Goal: Task Accomplishment & Management: Manage account settings

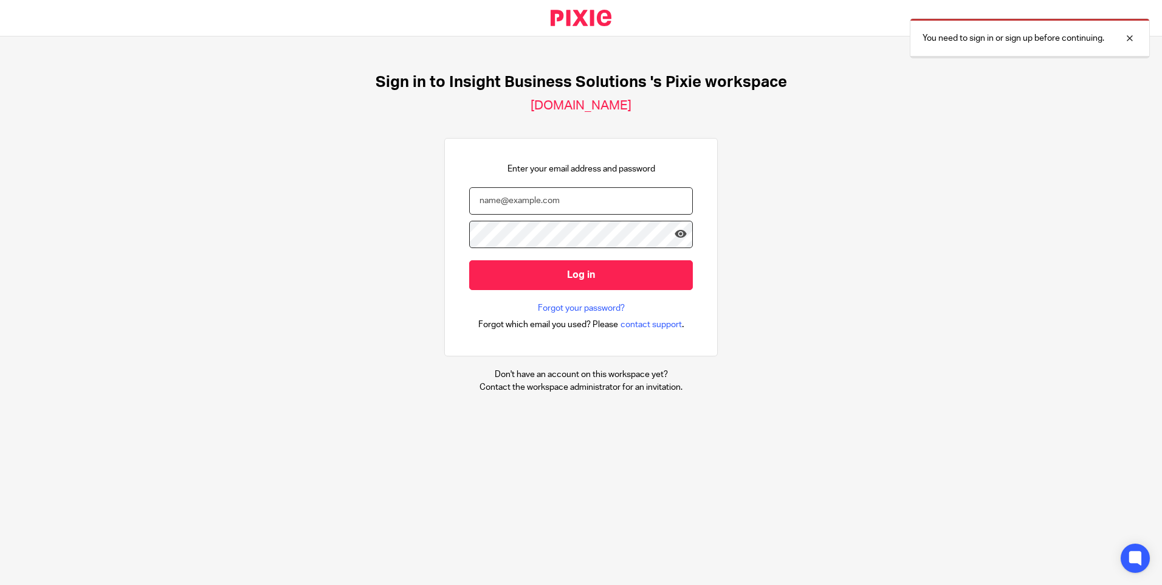
click at [509, 193] on input "email" at bounding box center [581, 200] width 224 height 27
type input "tracey.disley@insightbusinesssolutions.co.uk"
click at [469, 260] on input "Log in" at bounding box center [581, 275] width 224 height 30
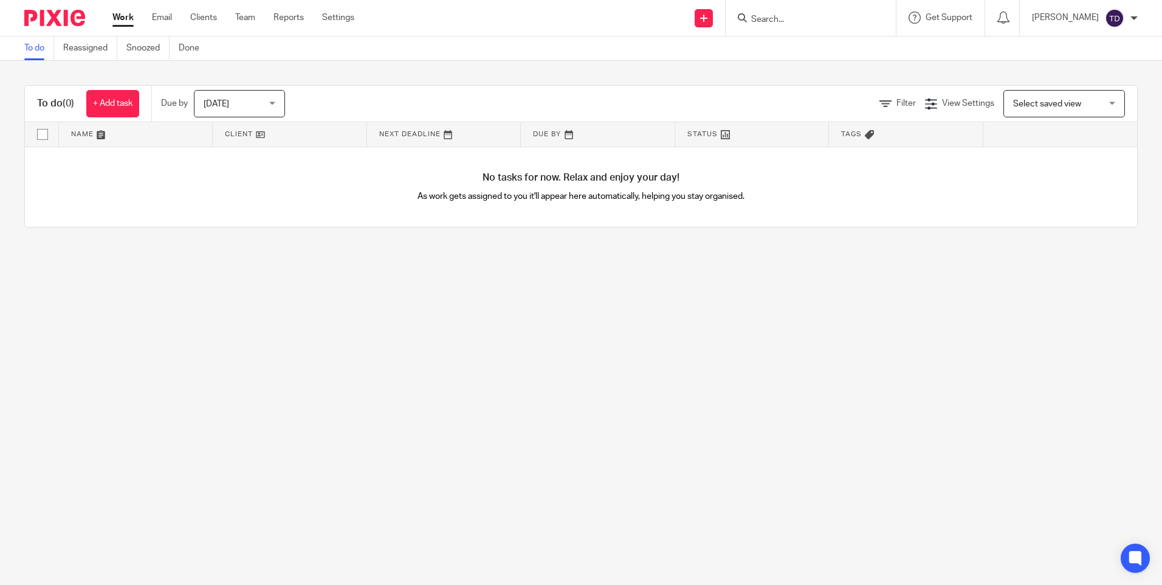
click at [805, 22] on input "Search" at bounding box center [804, 20] width 109 height 11
type input "3pd"
click at [788, 57] on link at bounding box center [823, 47] width 151 height 18
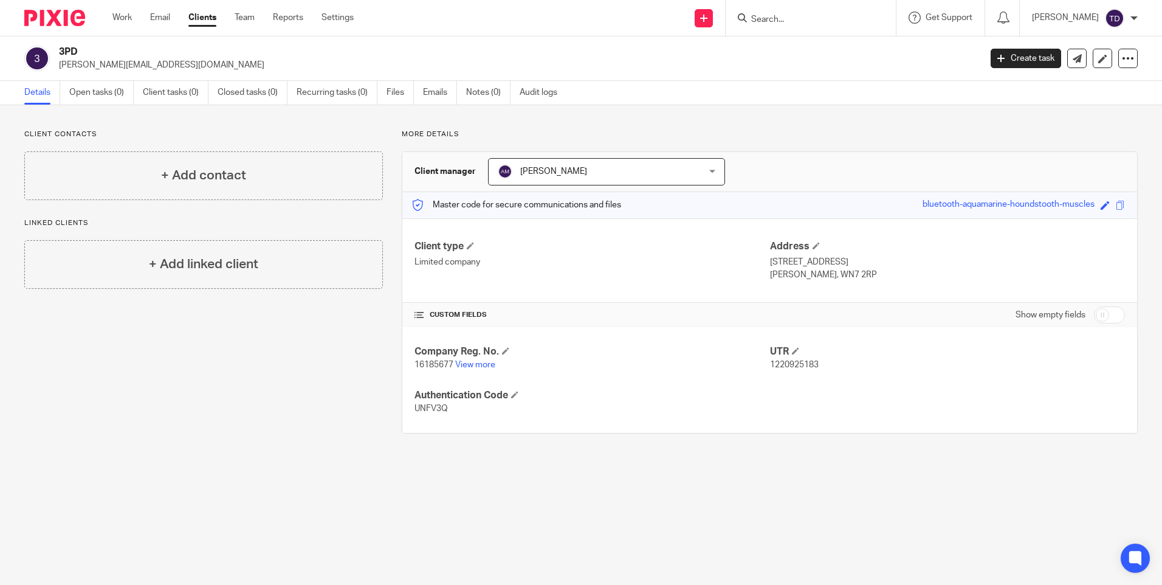
click at [436, 312] on h4 "CUSTOM FIELDS" at bounding box center [592, 315] width 355 height 10
click at [783, 402] on div "Company Reg. No. 16185677 View more UTR 1220925183 Authentication Code UNFV3Q" at bounding box center [769, 380] width 735 height 106
click at [663, 168] on span "[PERSON_NAME]" at bounding box center [588, 172] width 181 height 26
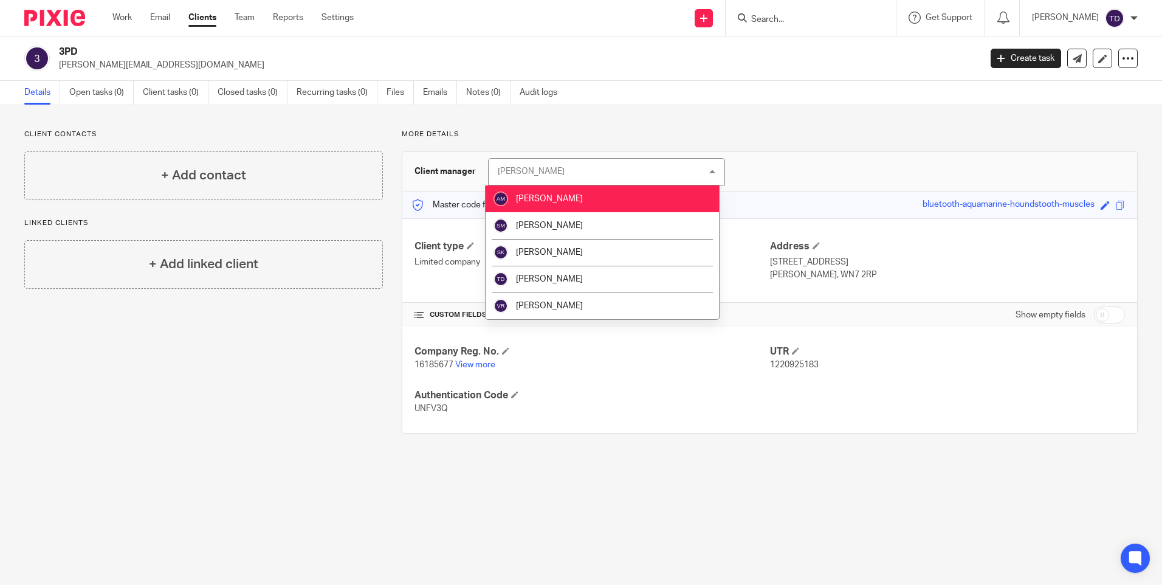
click at [663, 168] on div "Alison Marsh Alison Marsh" at bounding box center [606, 171] width 237 height 27
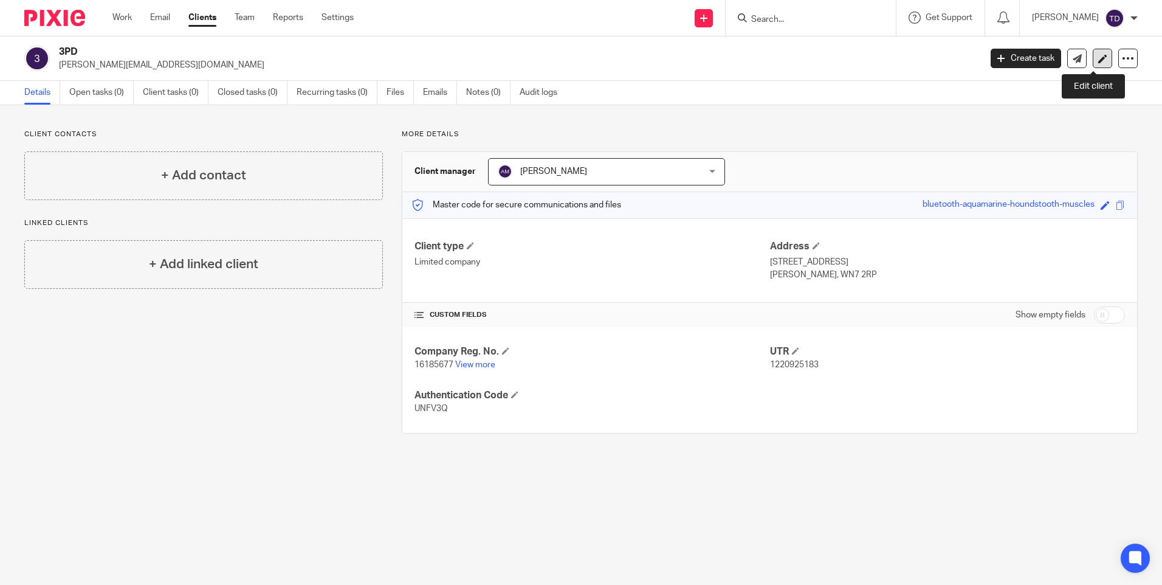
click at [1098, 59] on icon at bounding box center [1102, 58] width 9 height 9
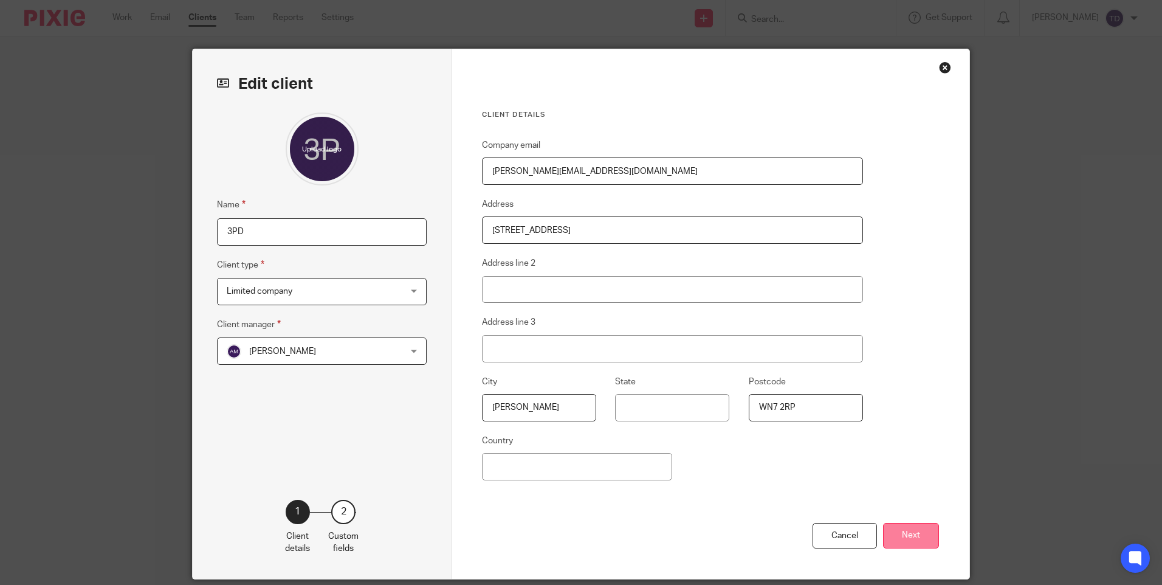
click at [895, 529] on button "Next" at bounding box center [911, 536] width 56 height 26
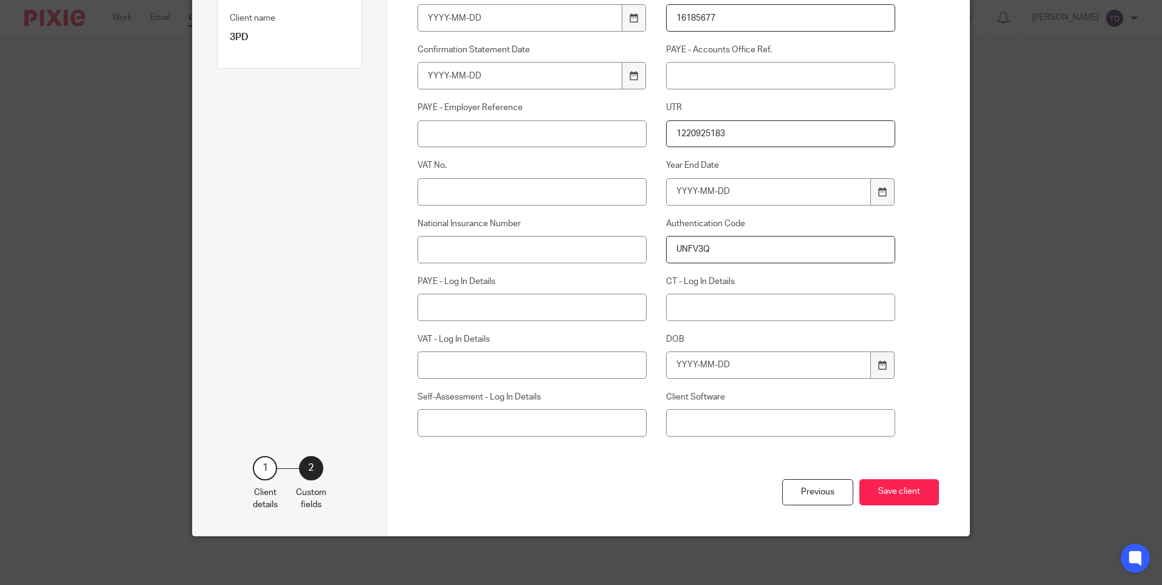
scroll to position [122, 0]
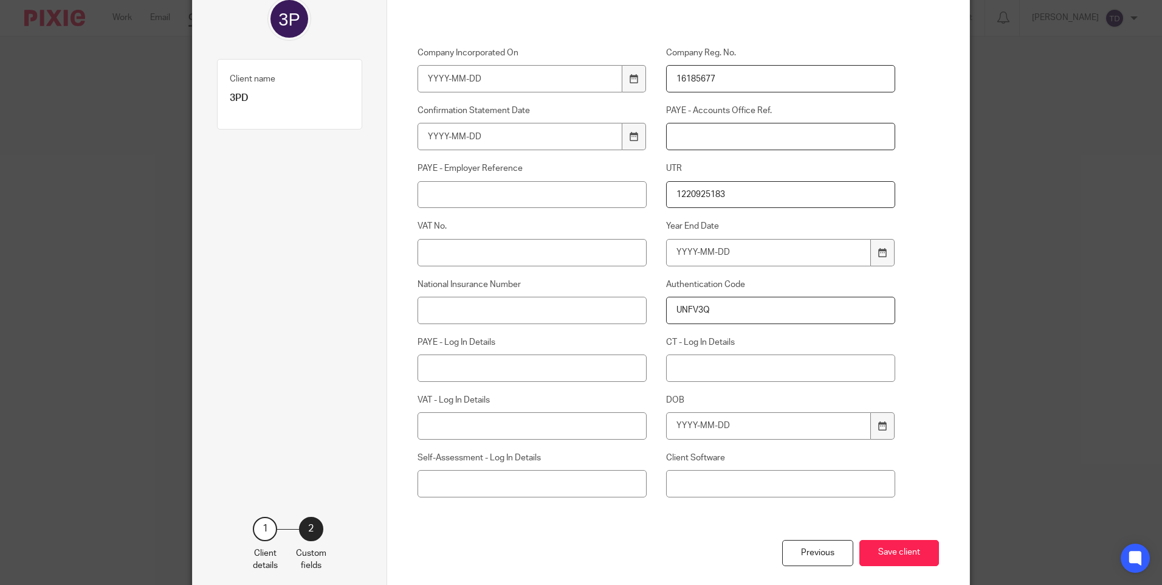
click at [727, 142] on input "PAYE - Accounts Office Ref." at bounding box center [781, 136] width 230 height 27
type input "120PS03583613"
click at [584, 198] on input "PAYE - Employer Reference" at bounding box center [533, 194] width 230 height 27
type input "120/SF00656"
click at [905, 552] on button "Save client" at bounding box center [899, 553] width 80 height 26
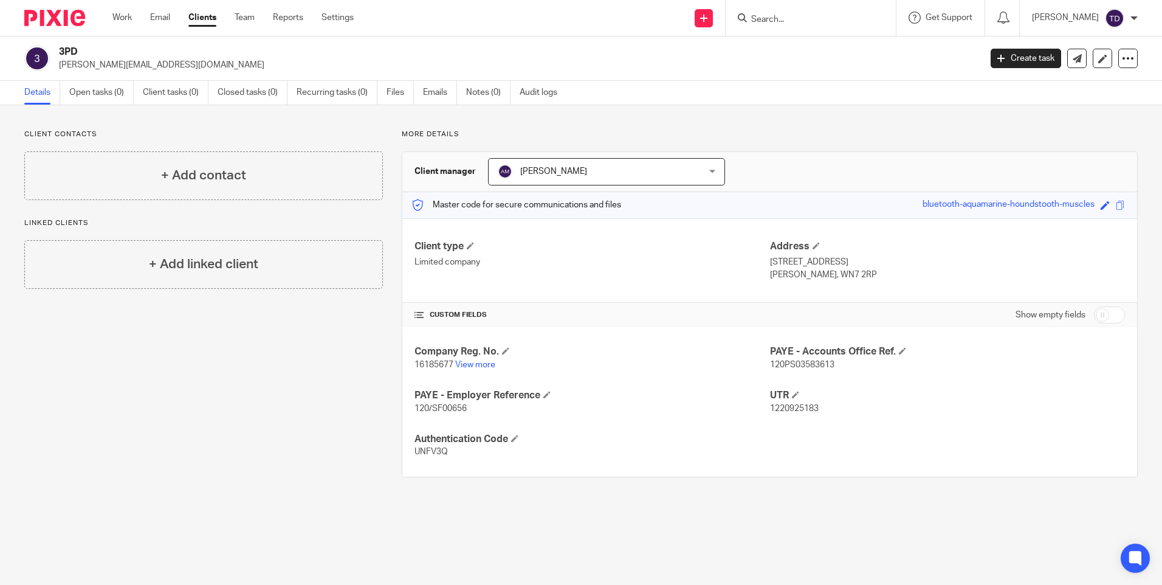
click at [604, 260] on p "Limited company" at bounding box center [592, 262] width 355 height 12
click at [471, 95] on link "Notes (0)" at bounding box center [488, 93] width 44 height 24
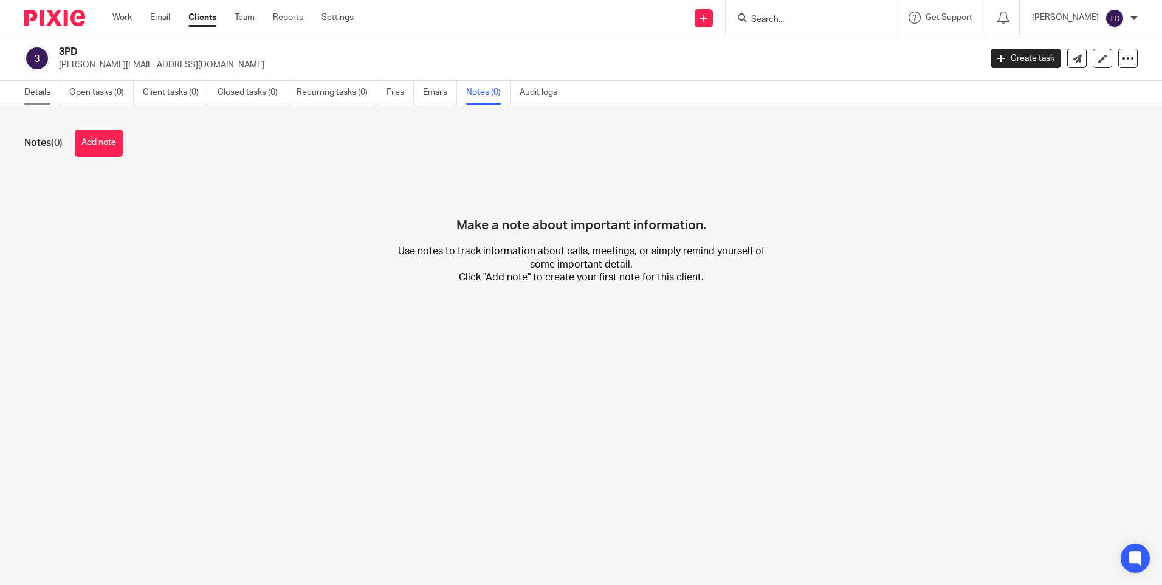
click at [49, 89] on link "Details" at bounding box center [42, 93] width 36 height 24
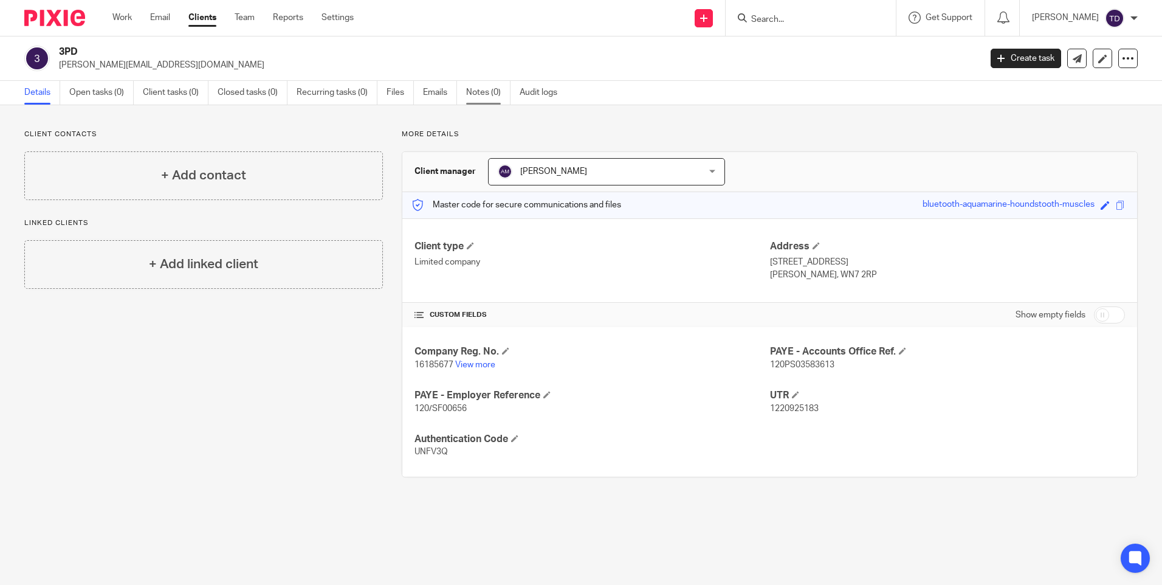
click at [469, 91] on link "Notes (0)" at bounding box center [488, 93] width 44 height 24
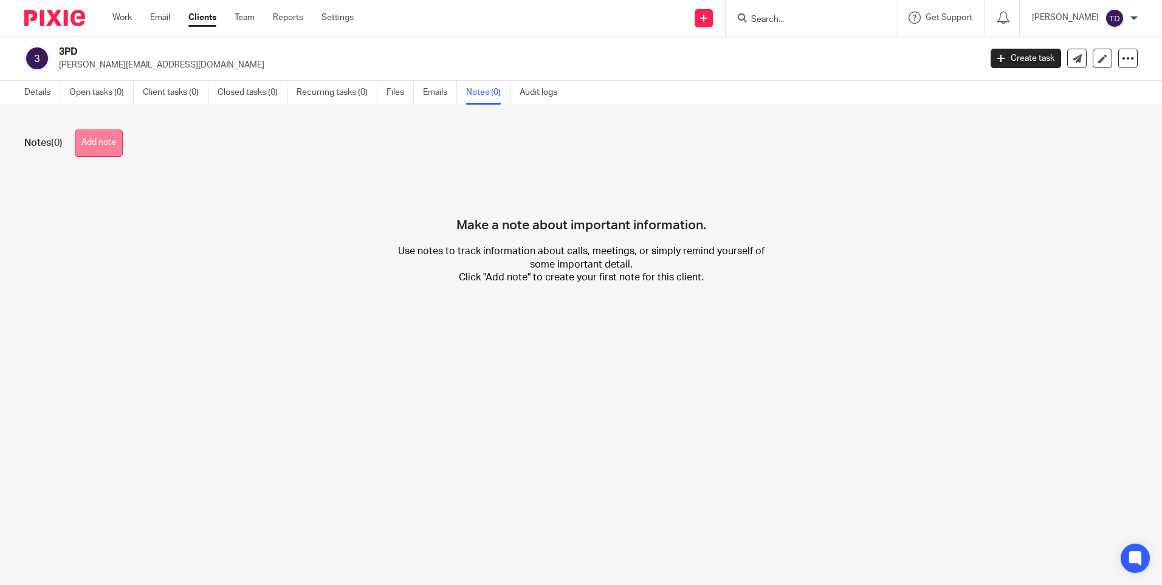
click at [100, 140] on button "Add note" at bounding box center [99, 142] width 48 height 27
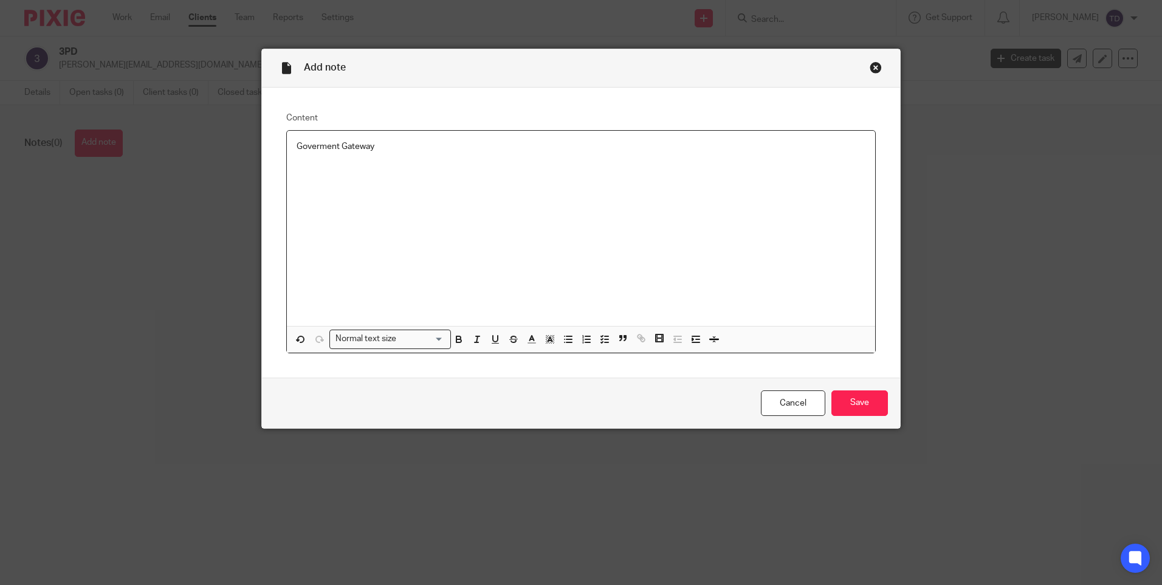
click at [298, 149] on p "Goverment Gateway" at bounding box center [581, 146] width 569 height 12
click at [416, 153] on div "Government Gateway" at bounding box center [581, 228] width 588 height 195
click at [389, 155] on div "Government Gateway" at bounding box center [581, 228] width 588 height 195
click at [844, 402] on input "Save" at bounding box center [859, 403] width 57 height 26
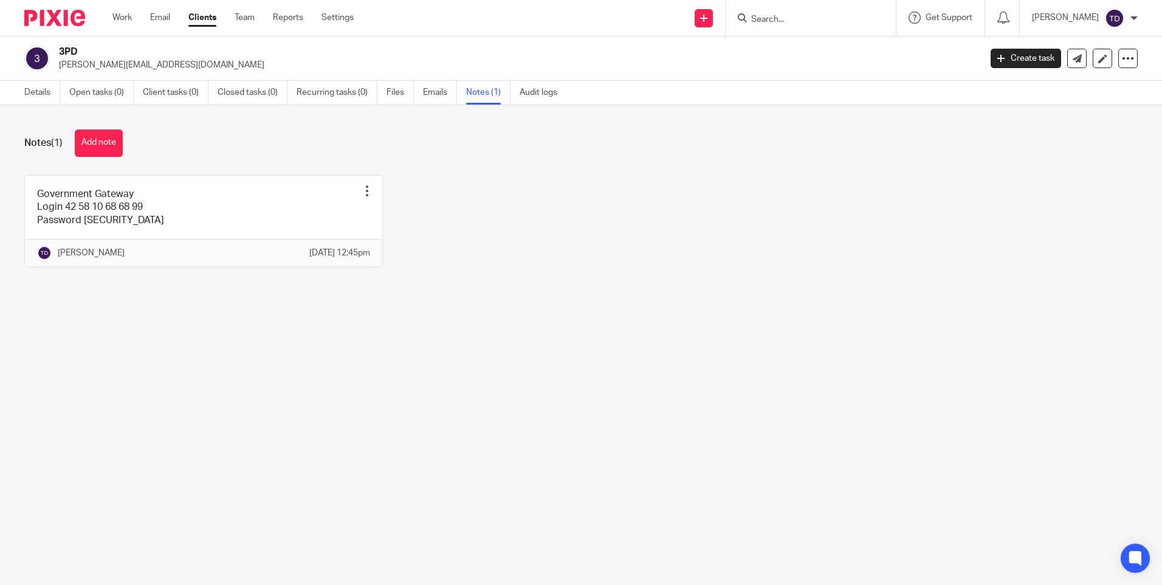
click at [22, 94] on div "Details Open tasks (0) Client tasks (0) Closed tasks (0) Recurring tasks (0) Fi…" at bounding box center [294, 93] width 588 height 24
click at [38, 92] on link "Details" at bounding box center [42, 93] width 36 height 24
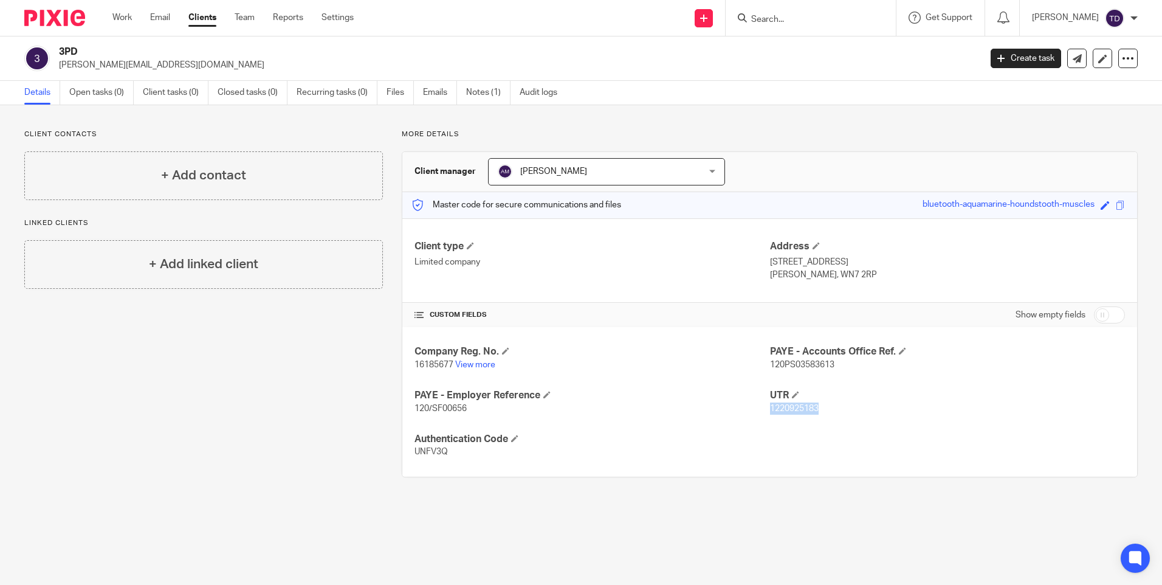
drag, startPoint x: 765, startPoint y: 405, endPoint x: 828, endPoint y: 405, distance: 63.8
click at [828, 405] on p "1220925183" at bounding box center [947, 408] width 355 height 12
drag, startPoint x: 828, startPoint y: 405, endPoint x: 682, endPoint y: 417, distance: 147.0
click at [682, 417] on div "Company Reg. No. 16185677 View more PAYE - Accounts Office Ref. 120PS03583613 P…" at bounding box center [769, 401] width 735 height 149
drag, startPoint x: 412, startPoint y: 362, endPoint x: 452, endPoint y: 364, distance: 39.5
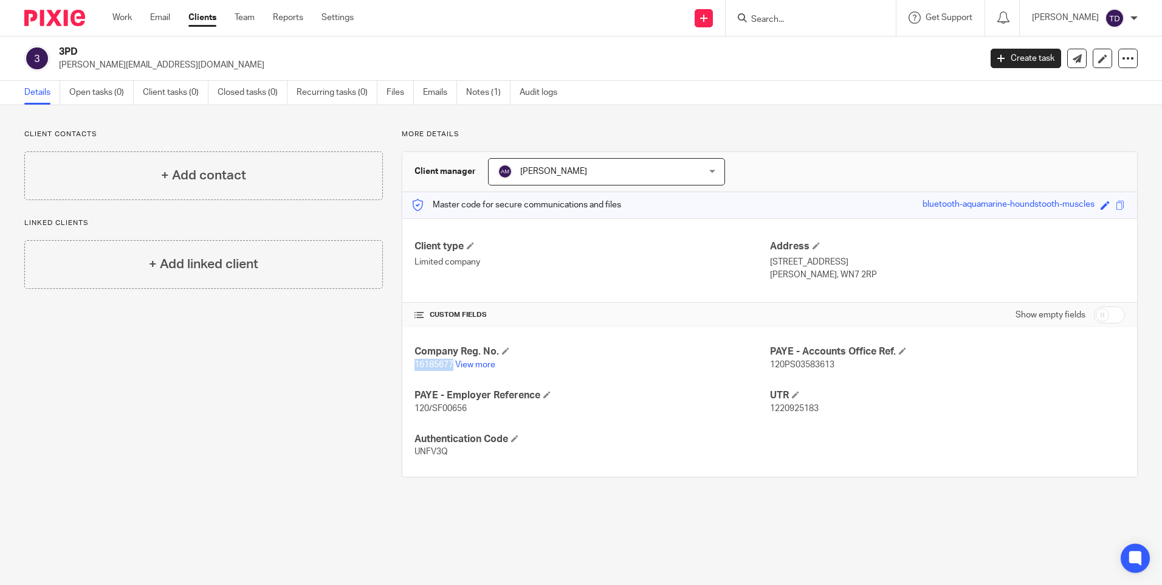
click at [452, 364] on p "16185677 View more" at bounding box center [592, 365] width 355 height 12
copy span "16185677"
drag, startPoint x: 768, startPoint y: 407, endPoint x: 856, endPoint y: 406, distance: 88.1
click at [856, 406] on p "1220925183" at bounding box center [947, 408] width 355 height 12
drag, startPoint x: 856, startPoint y: 406, endPoint x: 742, endPoint y: 426, distance: 116.0
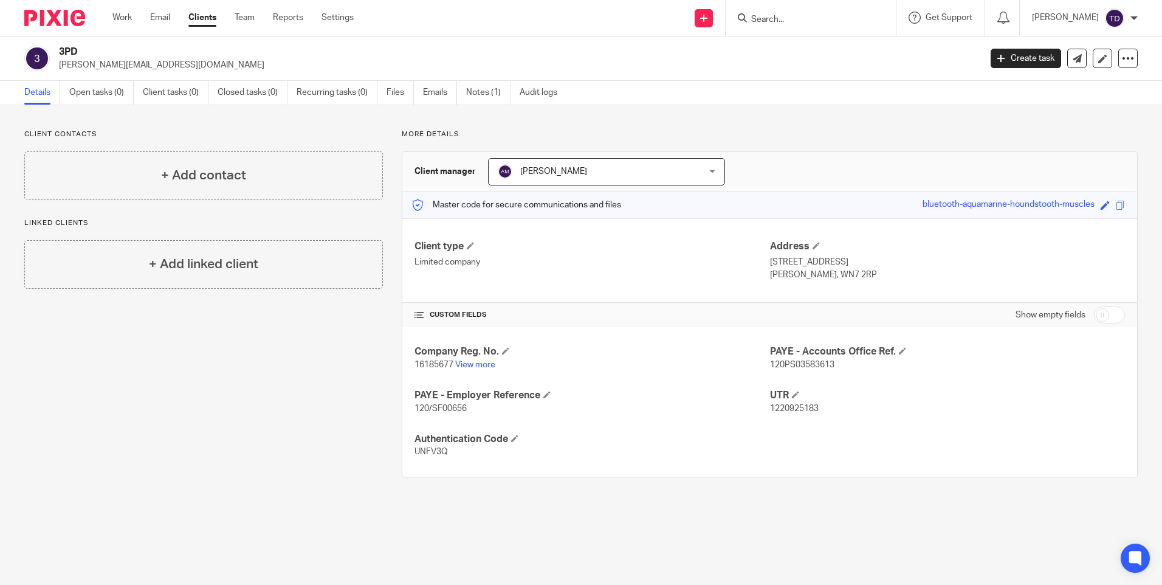
click at [742, 426] on div "Company Reg. No. 16185677 View more PAYE - Accounts Office Ref. 120PS03583613 P…" at bounding box center [769, 401] width 735 height 149
drag, startPoint x: 763, startPoint y: 407, endPoint x: 814, endPoint y: 407, distance: 51.1
click at [814, 407] on p "1220925183" at bounding box center [947, 408] width 355 height 12
copy span "1220925183"
